Goal: Information Seeking & Learning: Learn about a topic

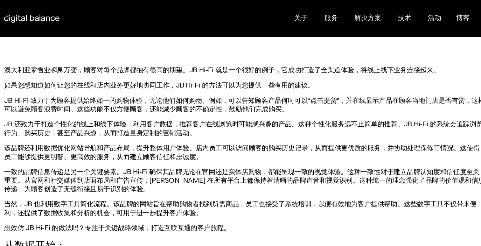
scroll to position [242, 0]
drag, startPoint x: 272, startPoint y: 61, endPoint x: 398, endPoint y: 59, distance: 126.2
click at [398, 59] on font "澳大利亚零售业瞬息万变，顾客对每个品牌都抱有很高的期望。JB Hi-Fi 就是一个很好的例子，它成功打造了全渠道体验，将线上线下业务连接起来。" at bounding box center [220, 61] width 377 height 7
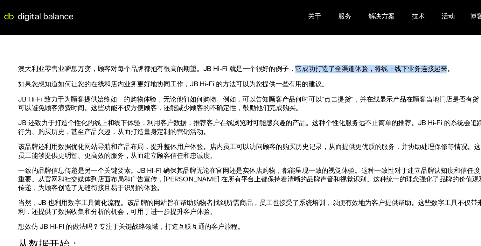
drag, startPoint x: 272, startPoint y: 60, endPoint x: 401, endPoint y: 63, distance: 128.8
click at [401, 63] on font "澳大利亚零售业瞬息万变，顾客对每个品牌都抱有很高的期望。JB Hi-Fi 就是一个很好的例子，它成功打造了全渠道体验，将线上线下业务连接起来。" at bounding box center [220, 61] width 377 height 7
copy font "它成功打造了全渠道体验，将线上线下业务连接起来"
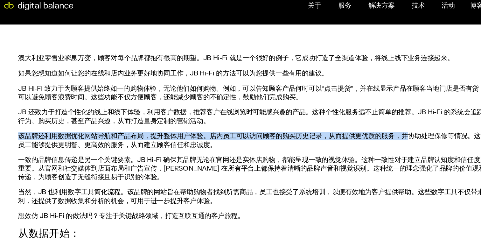
drag, startPoint x: 33, startPoint y: 129, endPoint x: 368, endPoint y: 128, distance: 335.7
click at [368, 128] on font "该品牌还利用数据优化网站导航和产品布局，提升整体用户体验。店内员工可以访问顾客的购买历史记录，从而提供更优质的服务，并协助处理保修等情况。这使得员工能够提供更…" at bounding box center [238, 132] width 412 height 15
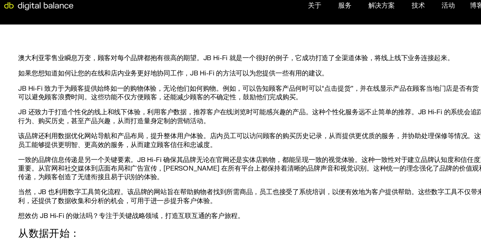
click at [306, 129] on font "该品牌还利用数据优化网站导航和产品布局，提升整体用户体验。店内员工可以访问顾客的购买历史记录，从而提供更优质的服务，并协助处理保修等情况。这使得员工能够提供更…" at bounding box center [238, 132] width 412 height 15
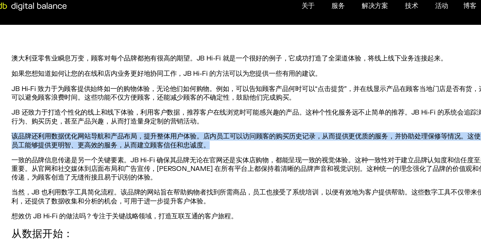
drag, startPoint x: 33, startPoint y: 128, endPoint x: 202, endPoint y: 137, distance: 168.7
click at [202, 137] on font "该品牌还利用数据优化网站导航和产品布局，提升整体用户体验。店内员工可以访问顾客的购买历史记录，从而提供更优质的服务，并协助处理保修等情况。这使得员工能够提供更…" at bounding box center [238, 132] width 412 height 15
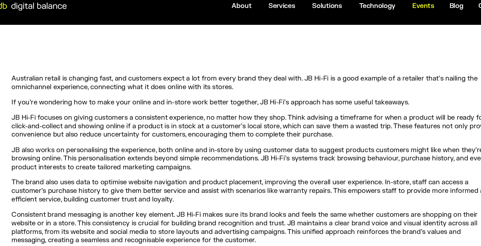
scroll to position [259, 0]
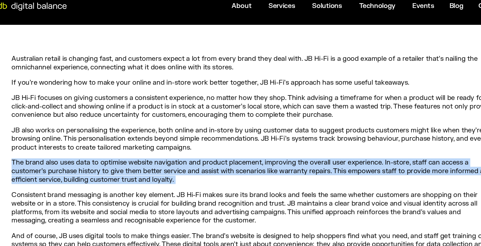
drag, startPoint x: 33, startPoint y: 151, endPoint x: 205, endPoint y: 170, distance: 173.7
copy div "The brand also uses data to optimise website navigation and product placement, …"
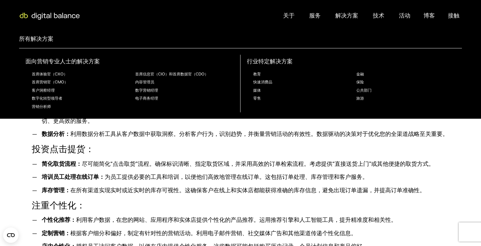
scroll to position [350, 0]
